Goal: Task Accomplishment & Management: Manage account settings

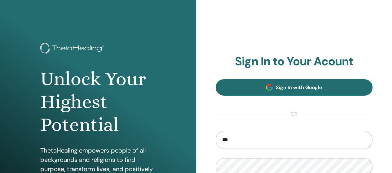
type input "**********"
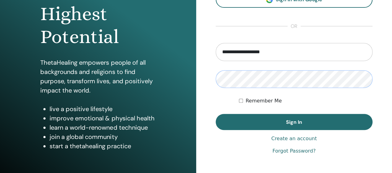
scroll to position [119, 0]
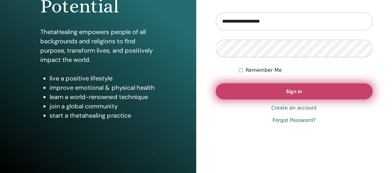
click at [338, 93] on button "Sign In" at bounding box center [294, 91] width 157 height 16
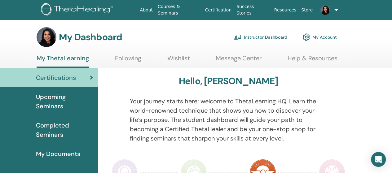
click at [262, 101] on p "Your journey starts here; welcome to ThetaLearning HQ. Learn the world-renowned…" at bounding box center [228, 120] width 197 height 46
